Goal: Information Seeking & Learning: Learn about a topic

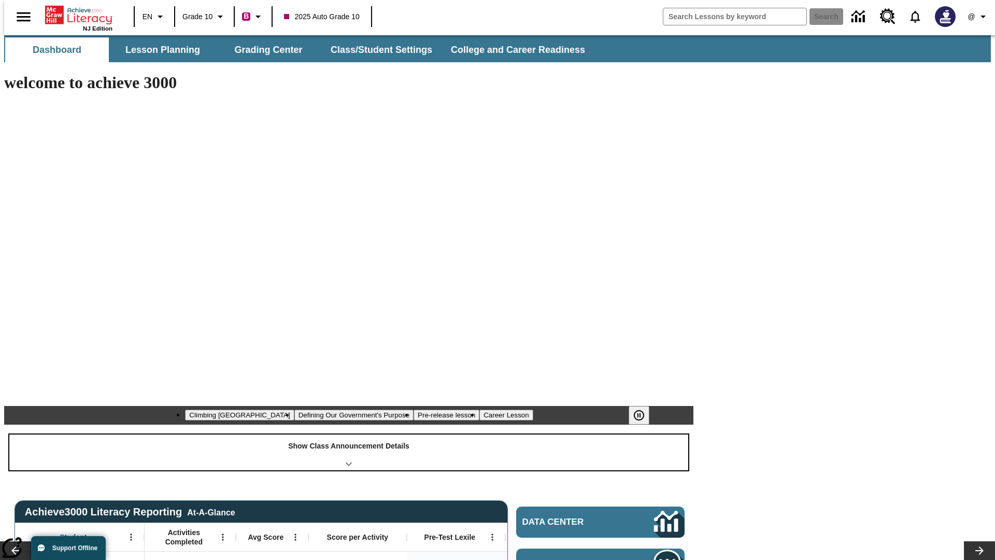
click at [349, 434] on div "Show Class Announcement Details" at bounding box center [348, 452] width 679 height 36
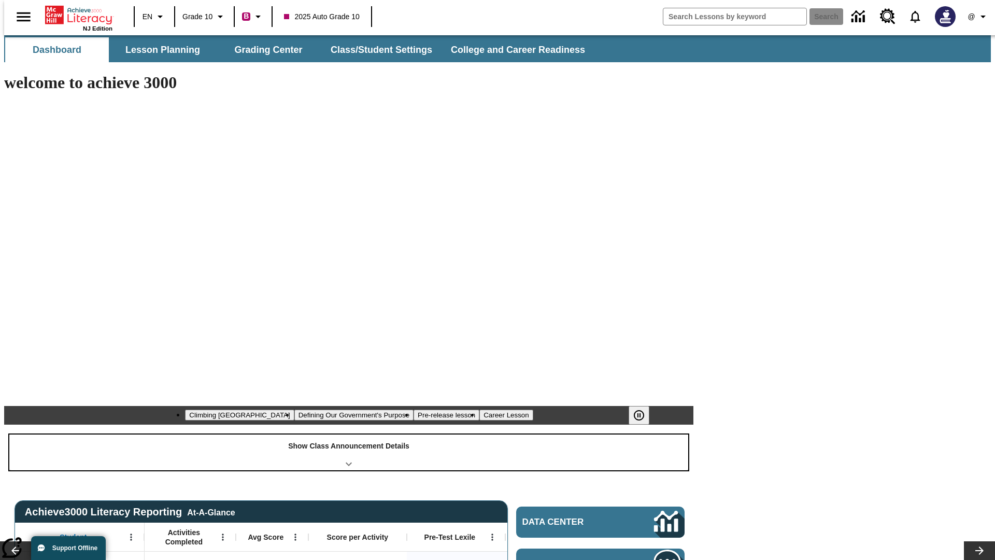
click at [349, 434] on div "Show Class Announcement Details" at bounding box center [348, 452] width 679 height 36
